Goal: Transaction & Acquisition: Purchase product/service

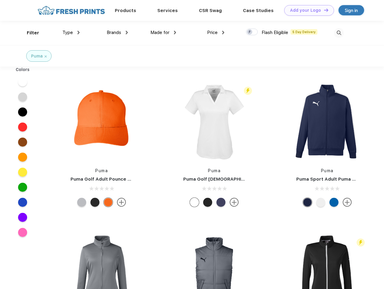
scroll to position [0, 0]
click at [307, 10] on link "Add your Logo Design Tool" at bounding box center [309, 10] width 50 height 11
click at [0, 0] on div "Design Tool" at bounding box center [0, 0] width 0 height 0
click at [323, 10] on link "Add your Logo Design Tool" at bounding box center [309, 10] width 50 height 11
click at [29, 33] on div "Filter" at bounding box center [33, 33] width 12 height 7
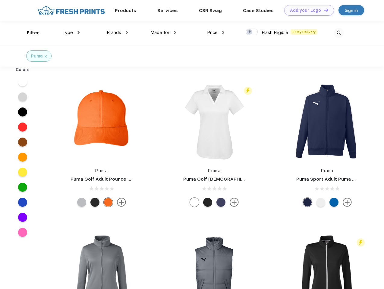
click at [71, 33] on span "Type" at bounding box center [67, 32] width 11 height 5
click at [117, 33] on span "Brands" at bounding box center [114, 32] width 14 height 5
click at [163, 33] on span "Made for" at bounding box center [159, 32] width 19 height 5
click at [216, 33] on span "Price" at bounding box center [212, 32] width 11 height 5
click at [252, 32] on div at bounding box center [252, 32] width 12 height 7
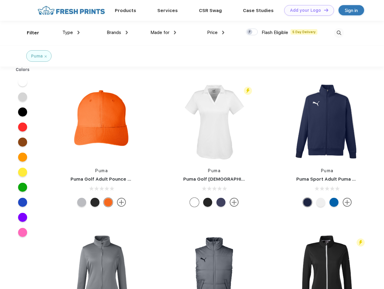
click at [250, 32] on input "checkbox" at bounding box center [248, 30] width 4 height 4
click at [339, 33] on img at bounding box center [339, 33] width 10 height 10
